Goal: Task Accomplishment & Management: Use online tool/utility

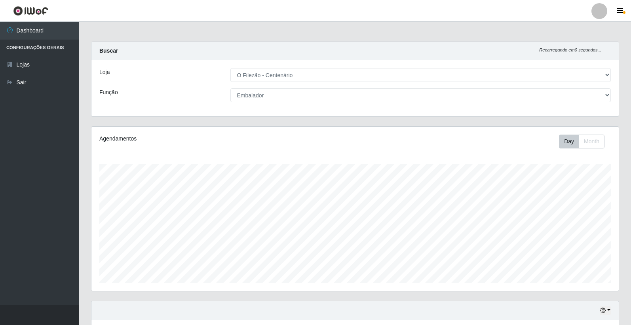
select select "203"
select select "1"
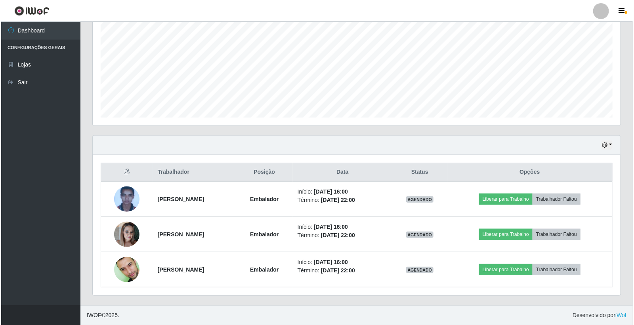
scroll to position [164, 528]
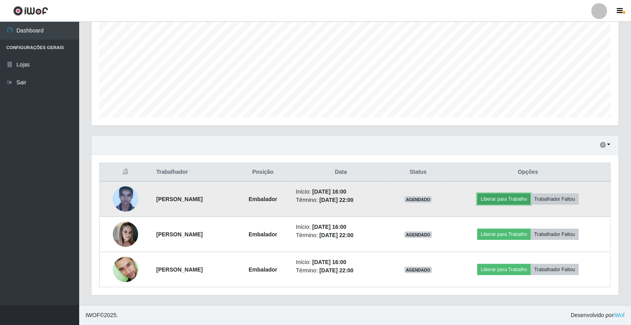
click at [510, 196] on button "Liberar para Trabalho" at bounding box center [504, 199] width 53 height 11
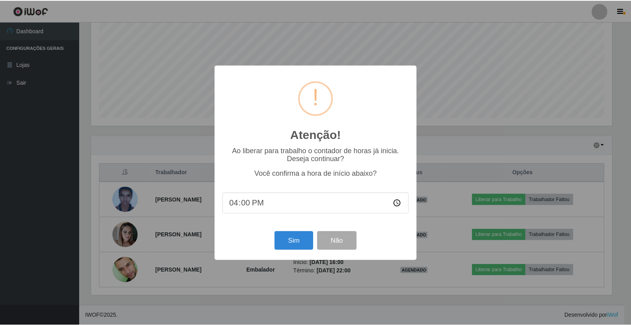
scroll to position [164, 523]
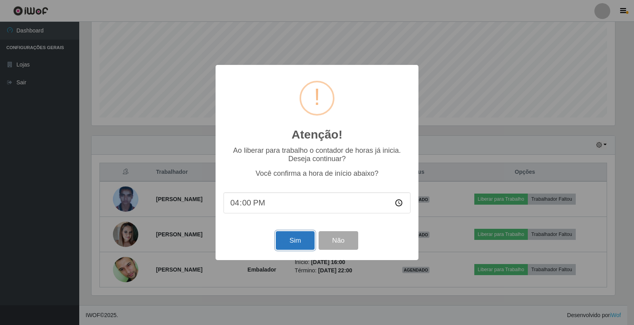
click at [295, 246] on button "Sim" at bounding box center [295, 240] width 38 height 19
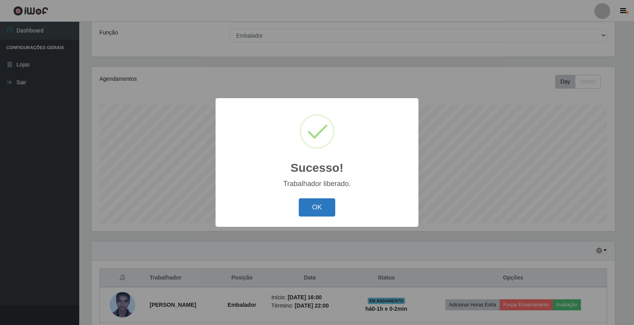
click at [322, 210] on button "OK" at bounding box center [317, 207] width 37 height 19
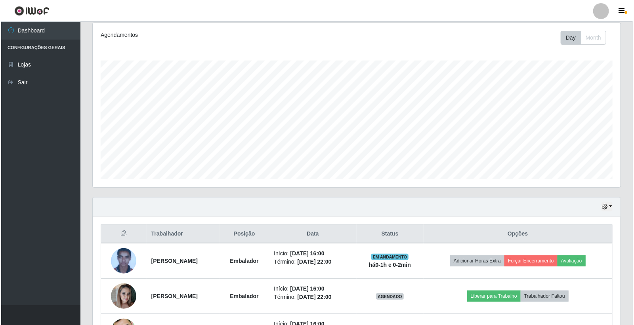
scroll to position [166, 0]
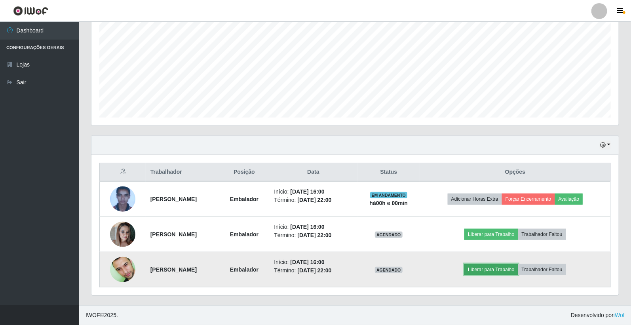
click at [485, 266] on button "Liberar para Trabalho" at bounding box center [491, 269] width 53 height 11
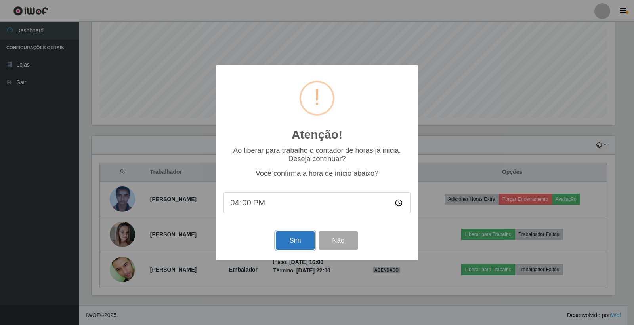
click at [304, 242] on button "Sim" at bounding box center [295, 240] width 38 height 19
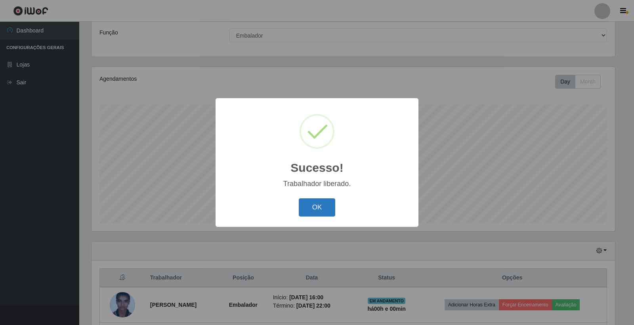
click at [327, 212] on button "OK" at bounding box center [317, 207] width 37 height 19
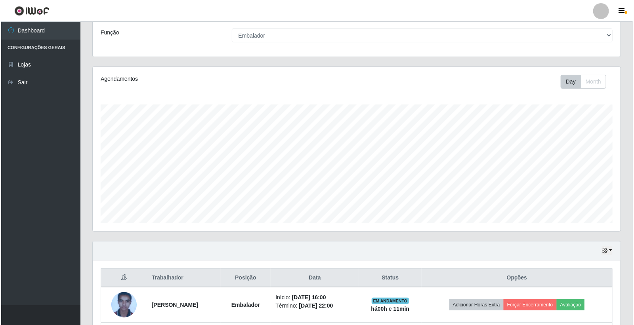
scroll to position [166, 0]
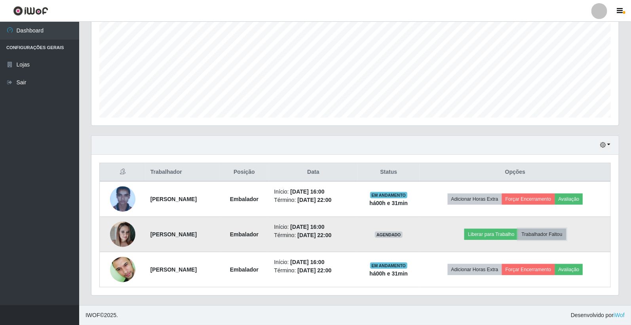
click at [565, 238] on button "Trabalhador Faltou" at bounding box center [543, 234] width 48 height 11
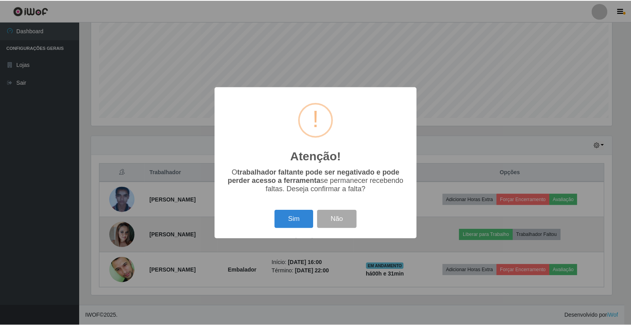
scroll to position [164, 523]
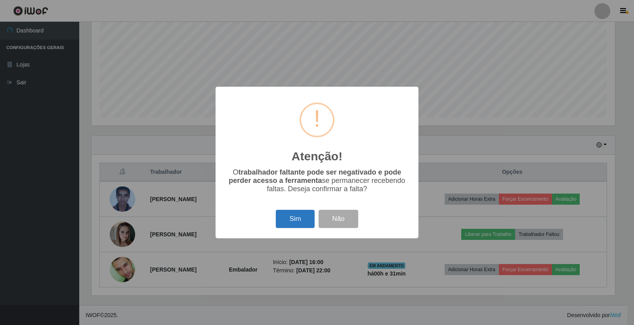
click at [286, 223] on button "Sim" at bounding box center [295, 219] width 38 height 19
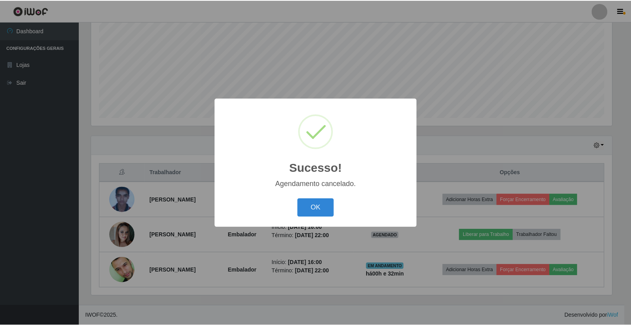
scroll to position [131, 0]
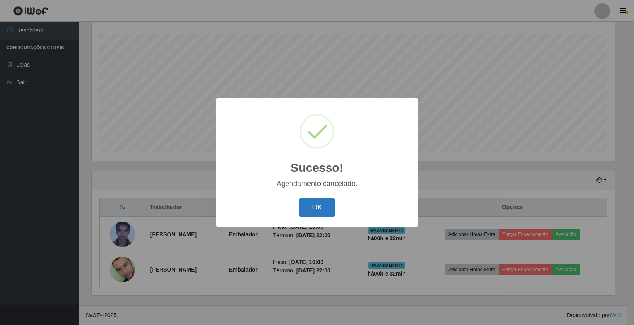
click at [314, 209] on button "OK" at bounding box center [317, 207] width 37 height 19
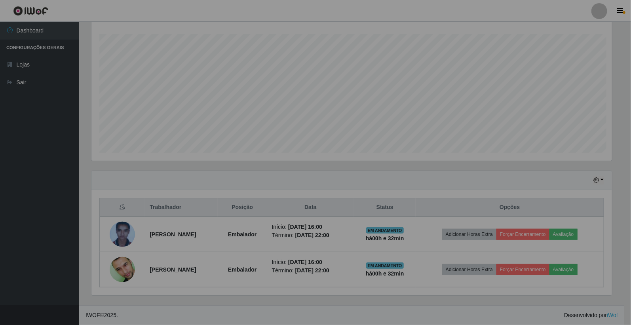
scroll to position [164, 528]
